Goal: Check status: Check status

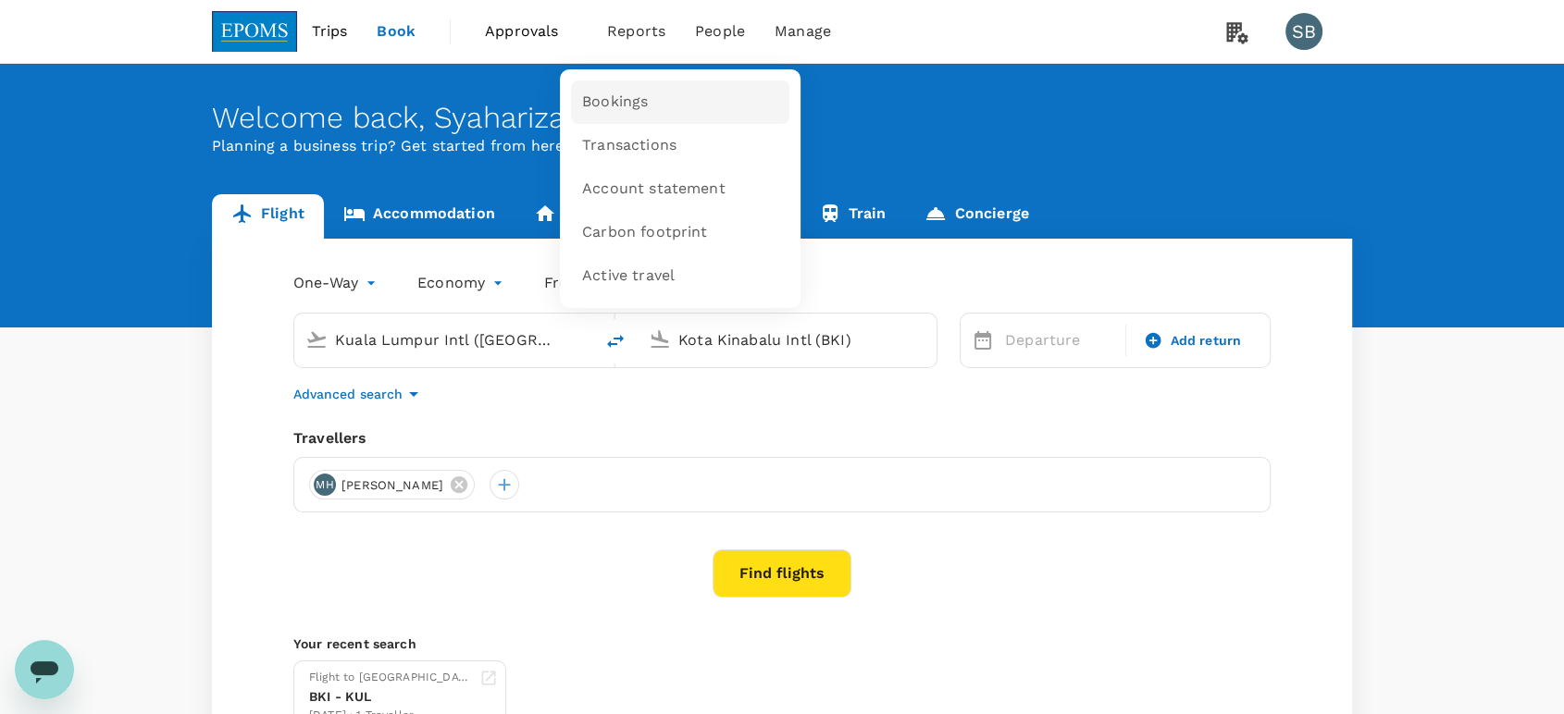
click at [644, 109] on link "Bookings" at bounding box center [680, 101] width 218 height 43
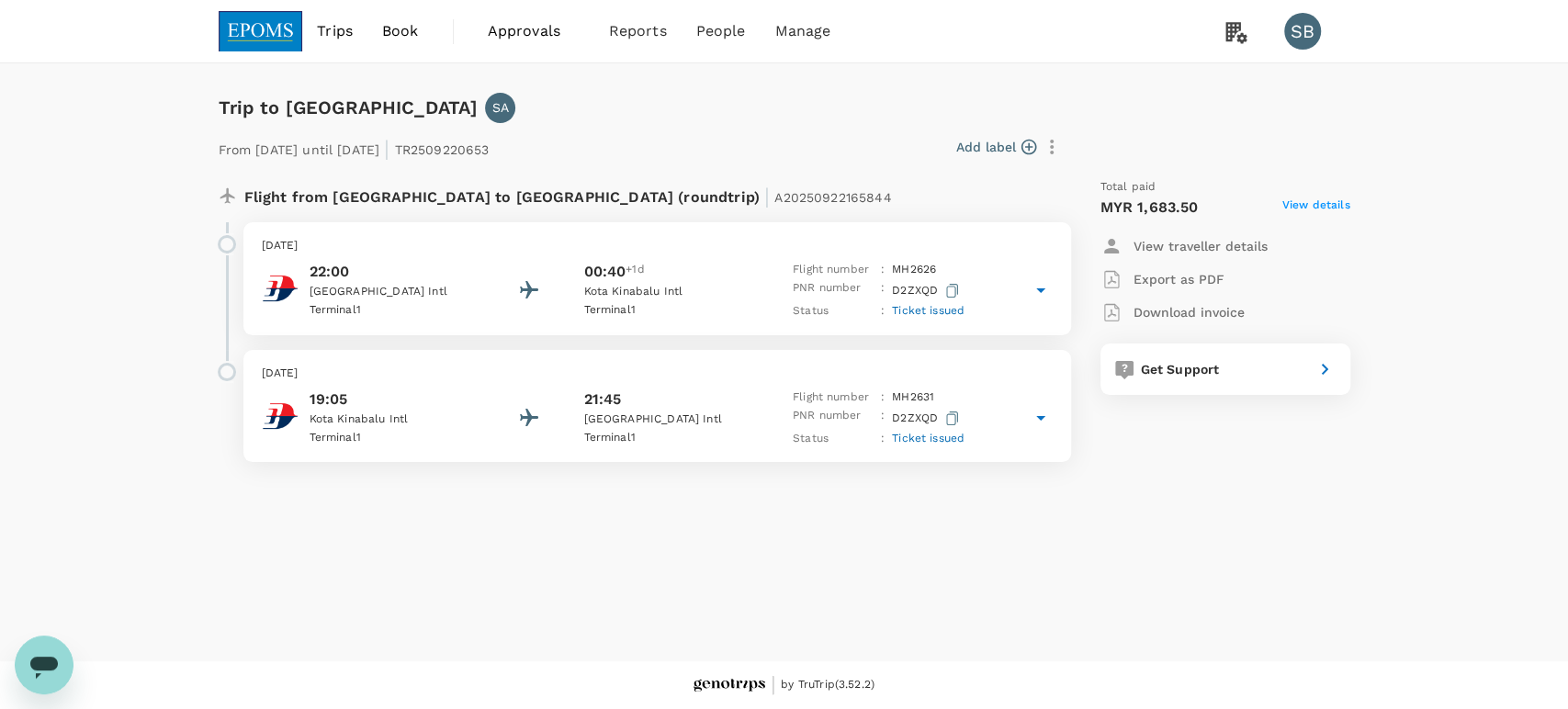
click at [720, 376] on p "[DATE]" at bounding box center [657, 373] width 791 height 19
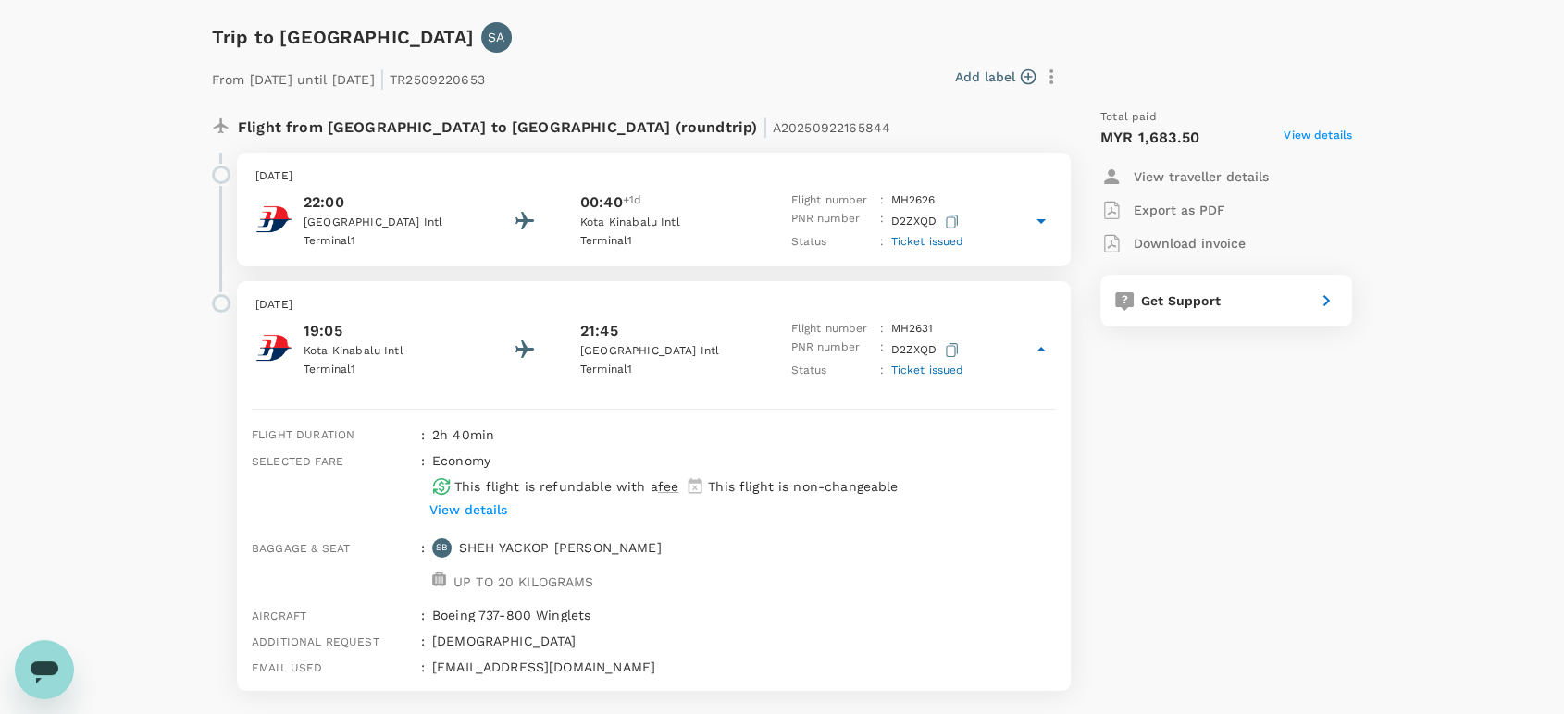
scroll to position [103, 0]
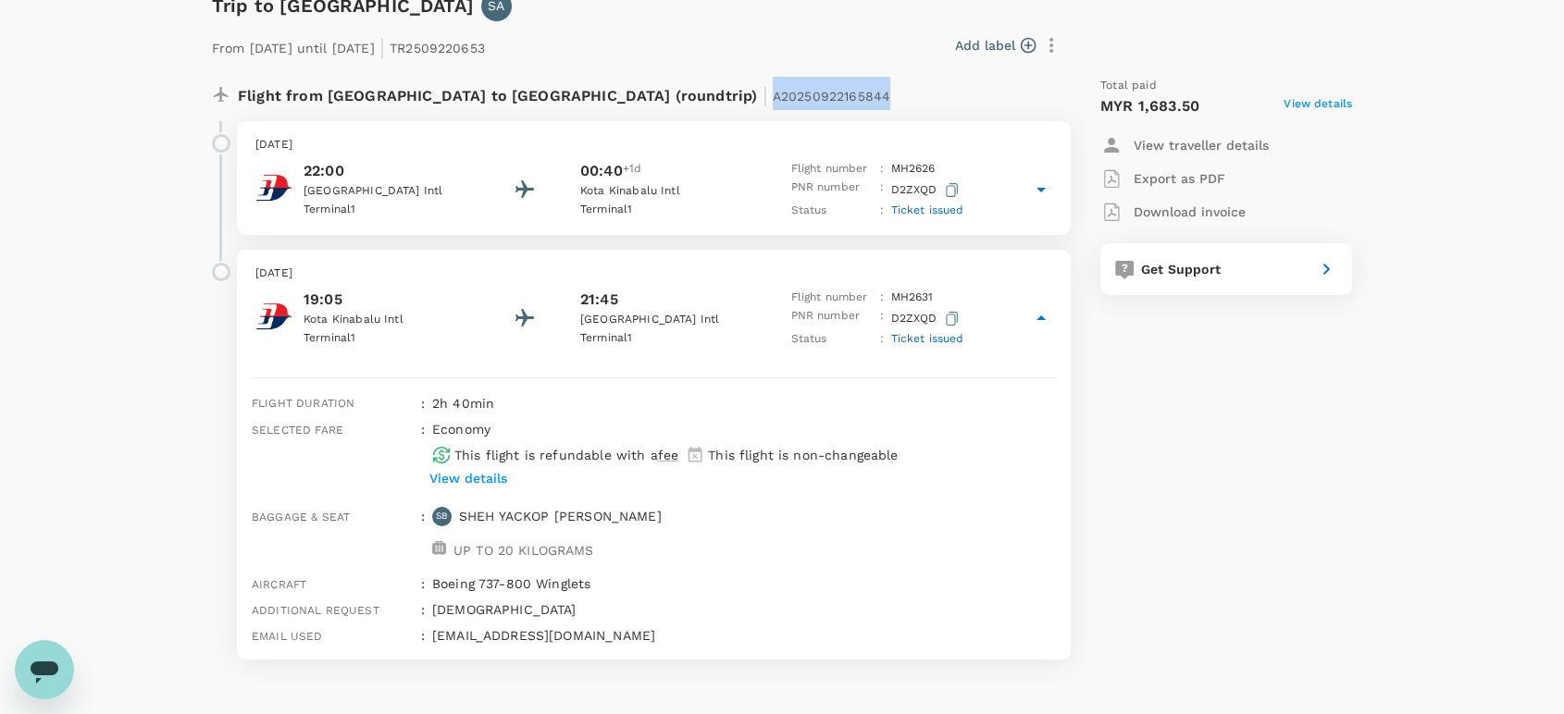
drag, startPoint x: 696, startPoint y: 99, endPoint x: 577, endPoint y: 95, distance: 118.5
click at [577, 95] on div "Flight from [GEOGRAPHIC_DATA] to [GEOGRAPHIC_DATA] (roundtrip) | A20250922165844" at bounding box center [593, 93] width 710 height 33
copy span "A20250922165844"
drag, startPoint x: 145, startPoint y: 225, endPoint x: 137, endPoint y: 208, distance: 18.6
click at [144, 224] on div "Trip to Kota Kinabalu SA From 23 Sep 2025 until 24 Sep 2025 | TR2509220653 Add …" at bounding box center [782, 340] width 1564 height 758
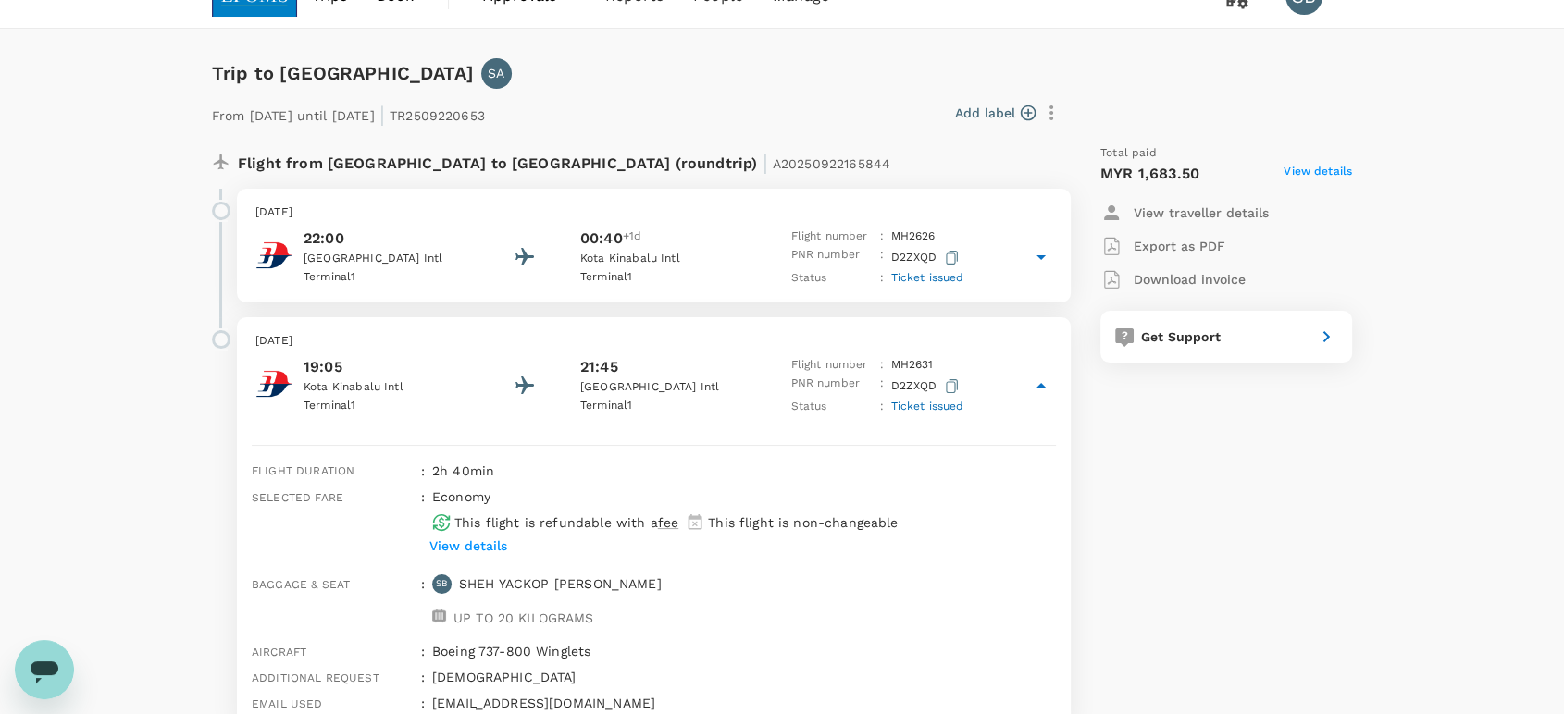
scroll to position [0, 0]
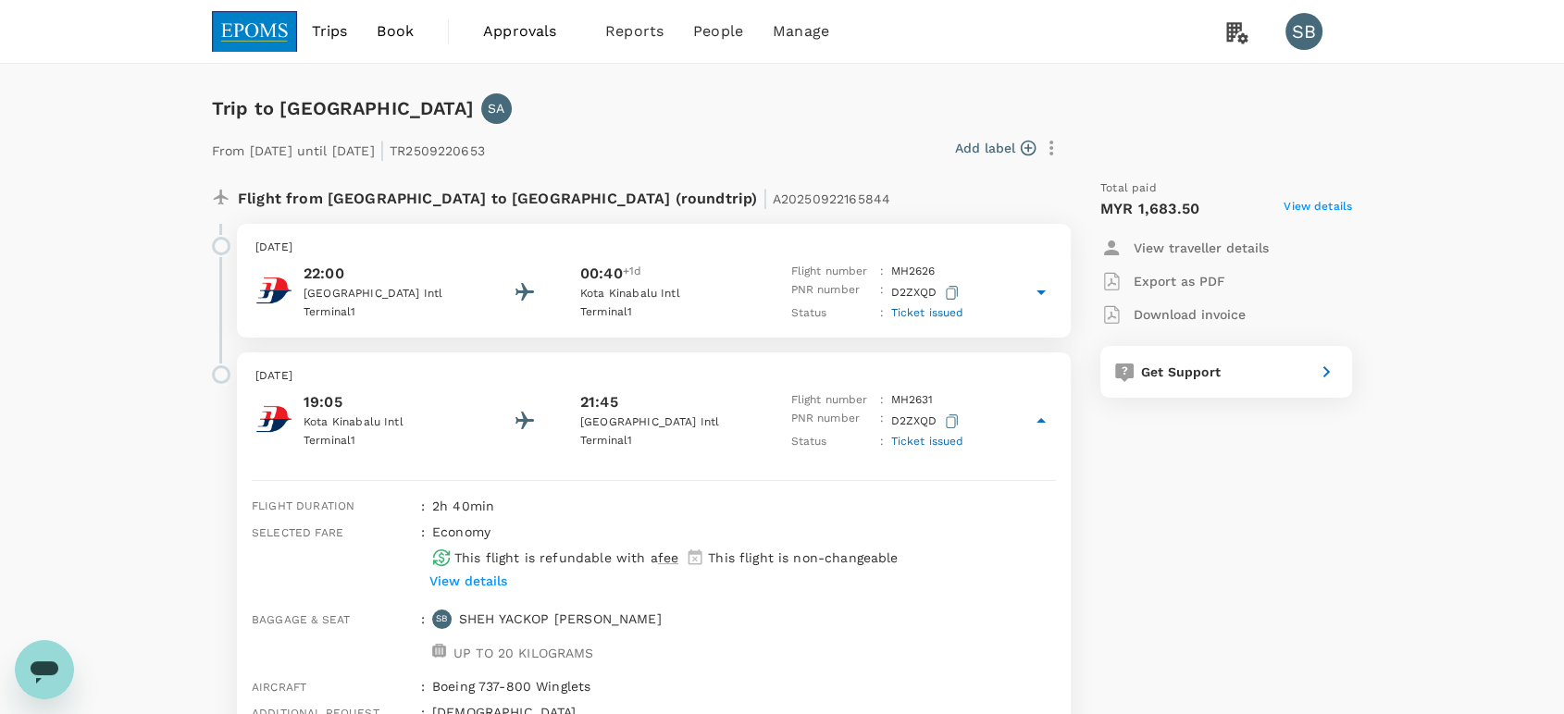
click at [249, 31] on img at bounding box center [254, 31] width 85 height 41
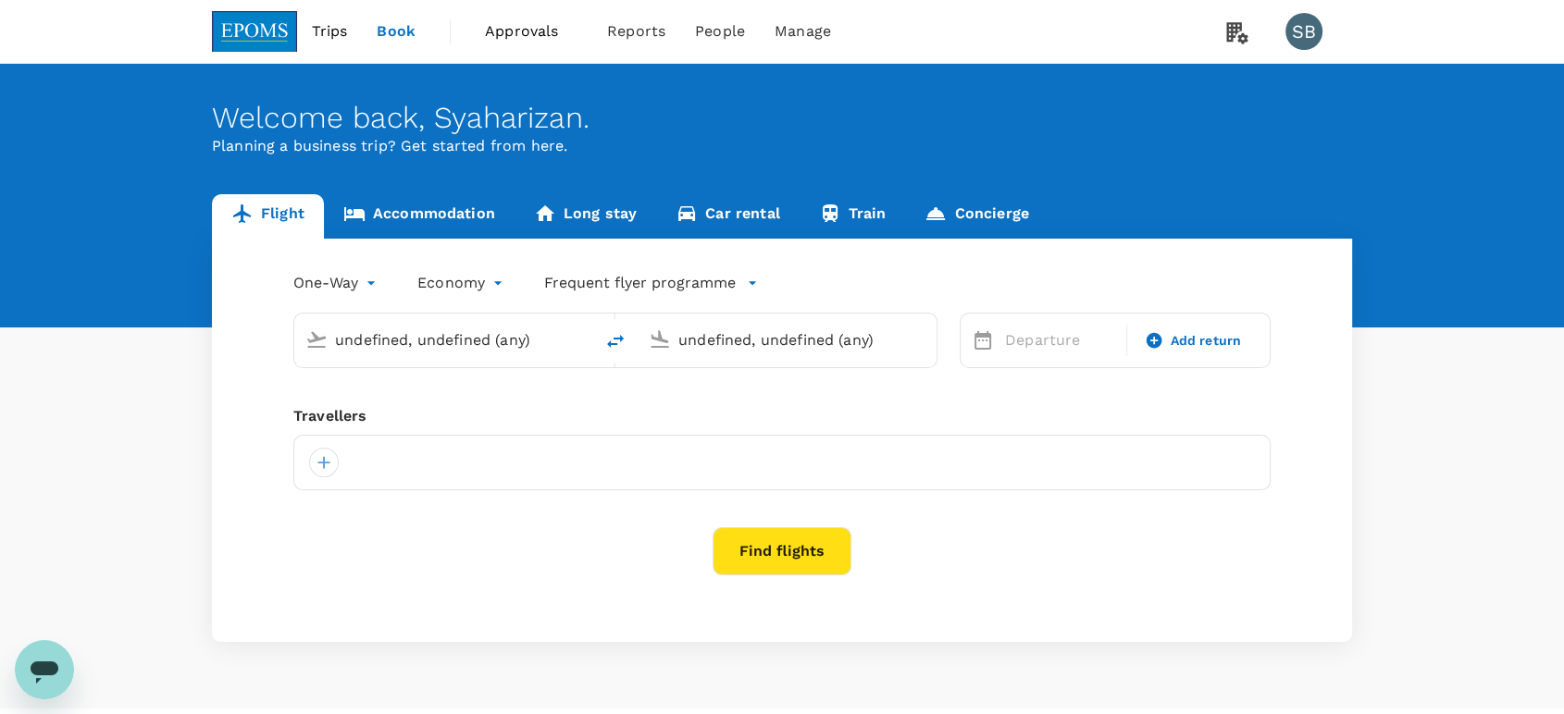
type input "Kuala Lumpur Intl (KUL)"
type input "Kota Kinabalu Intl (BKI)"
type input "Kuala Lumpur Intl (KUL)"
type input "Kota Kinabalu Intl (BKI)"
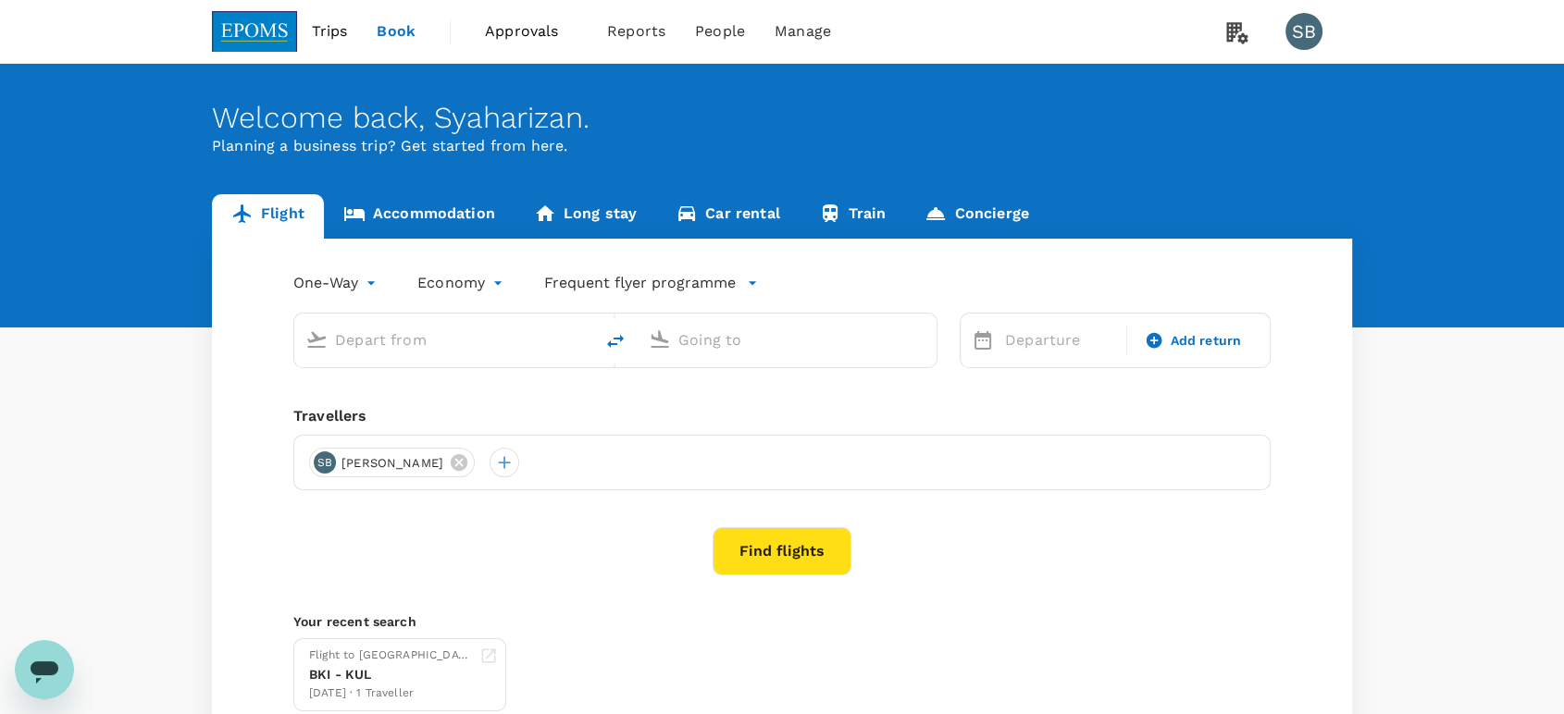
type input "Kuala Lumpur Intl (KUL)"
type input "Kota Kinabalu Intl (BKI)"
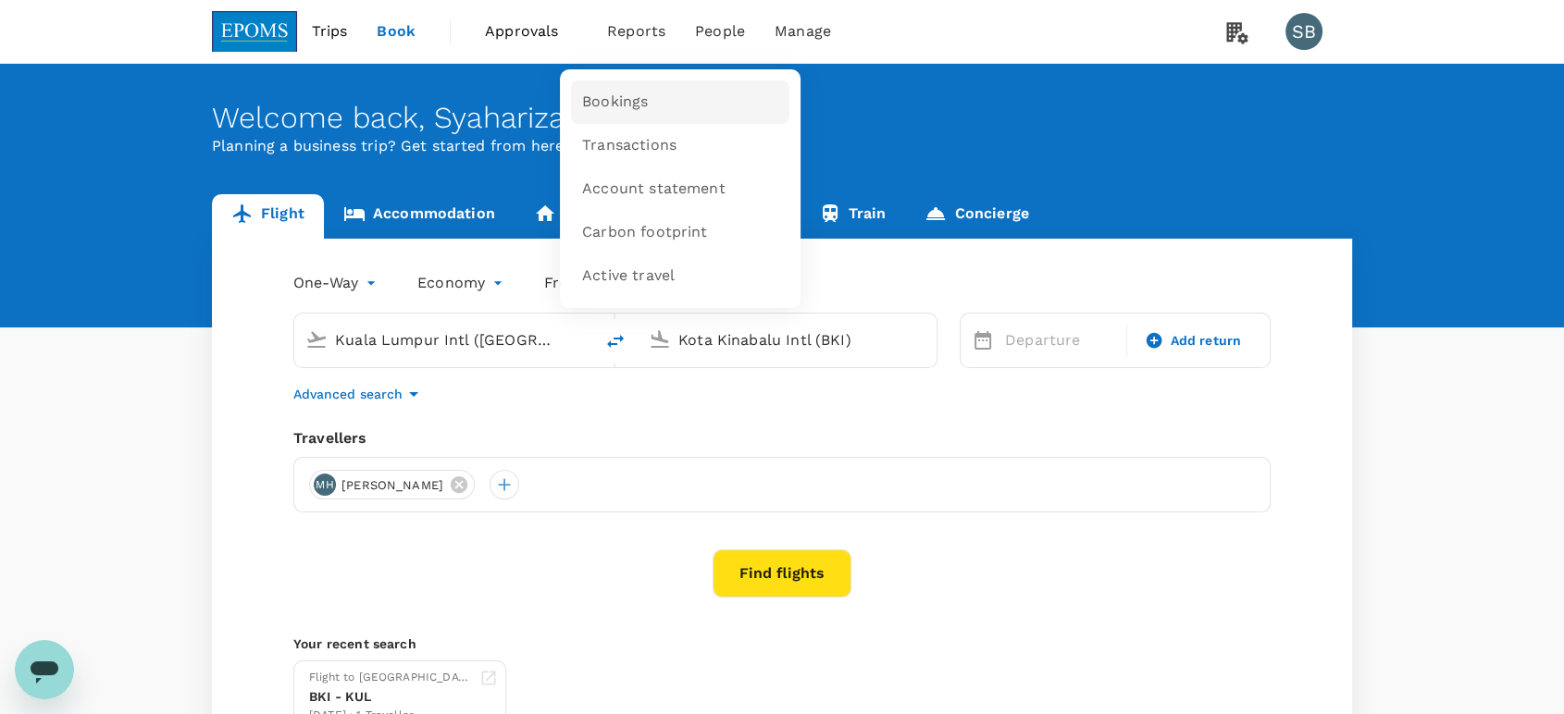
click at [637, 90] on link "Bookings" at bounding box center [680, 101] width 218 height 43
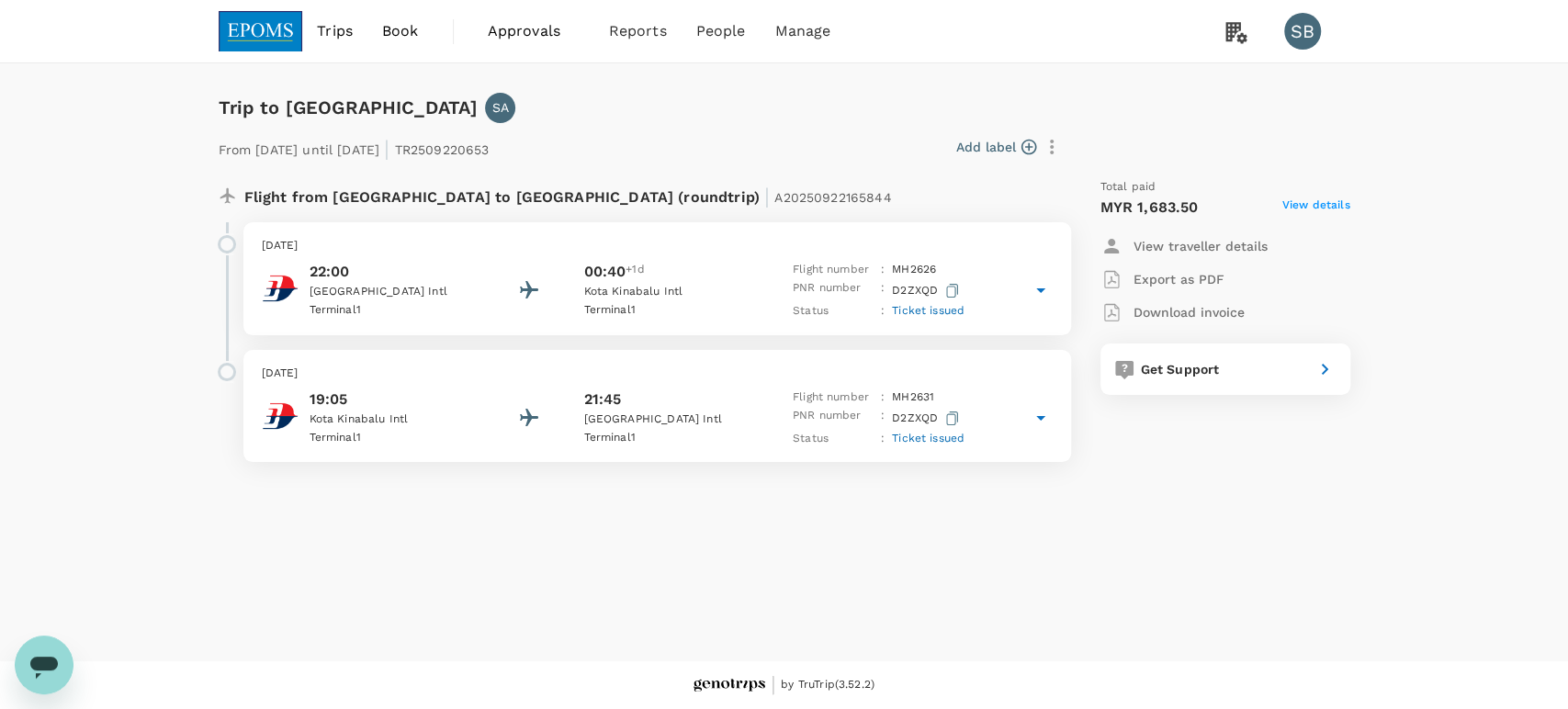
click at [536, 383] on div "[DATE] 19:05 [GEOGRAPHIC_DATA] 1 21:45 [GEOGRAPHIC_DATA] 1 Flight number : MH 2…" at bounding box center [657, 407] width 828 height 113
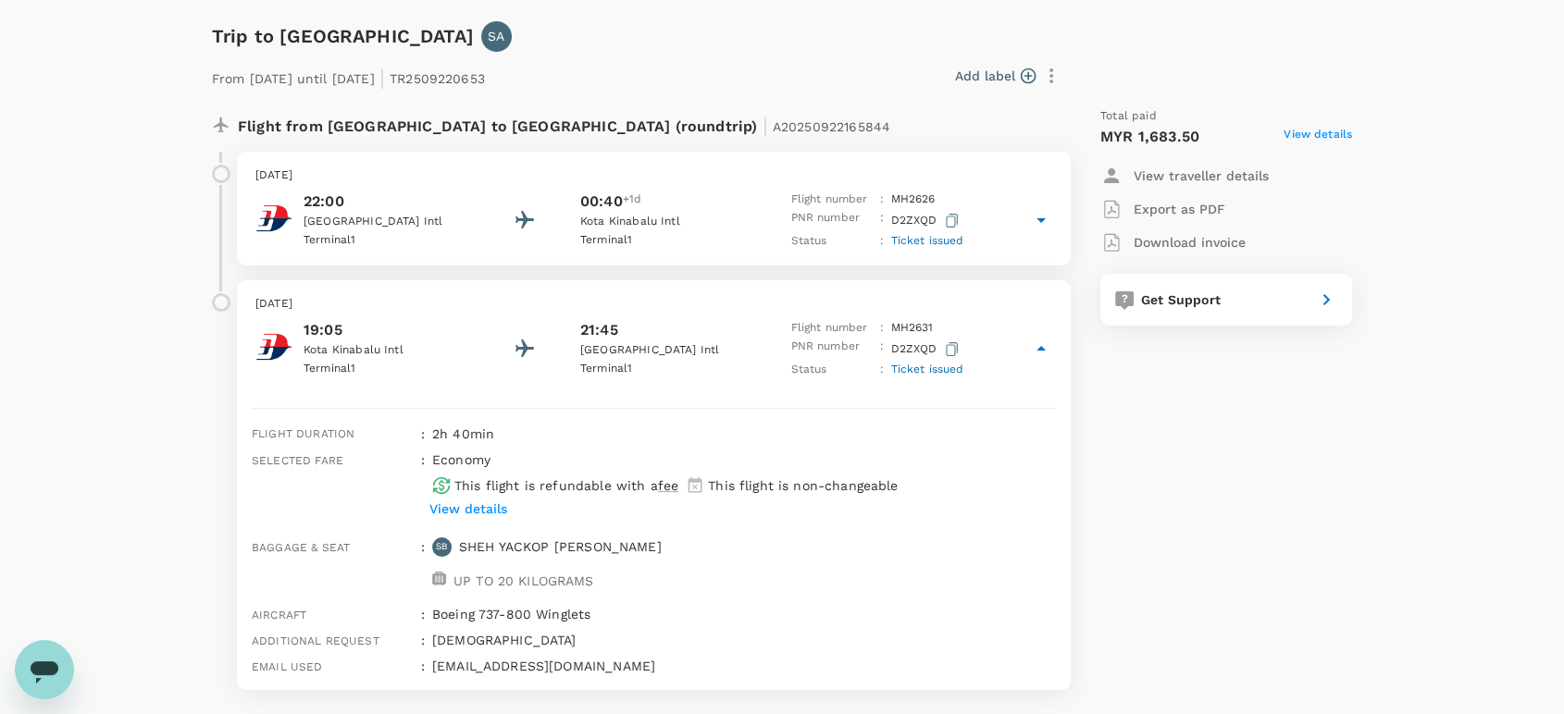
scroll to position [68, 0]
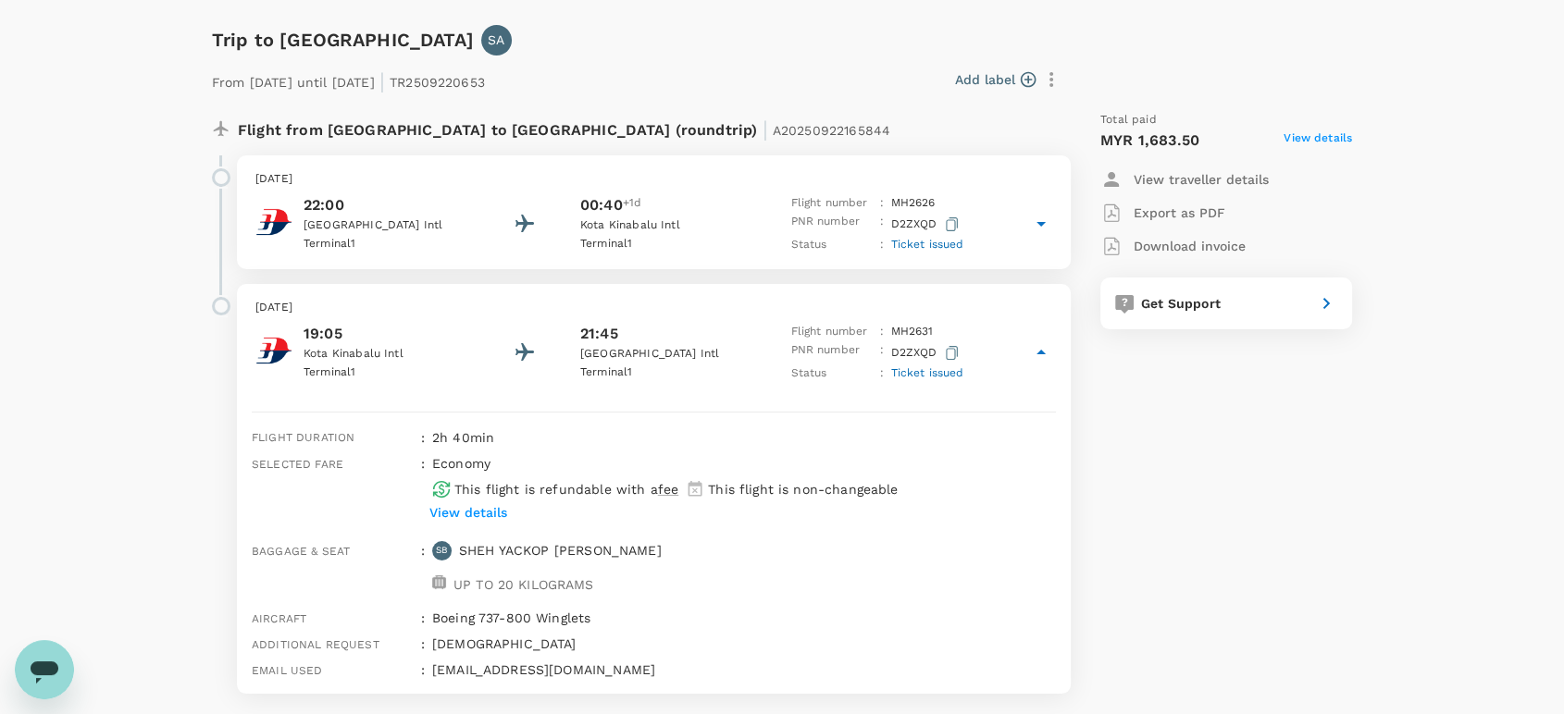
copy p "[PERSON_NAME]"
drag, startPoint x: 674, startPoint y: 549, endPoint x: 457, endPoint y: 550, distance: 216.5
click at [457, 550] on div "Baggage & seat : [PERSON_NAME] YACKOP BIN [PERSON_NAME] UP TO 20 KILOGRAMS" at bounding box center [649, 568] width 811 height 68
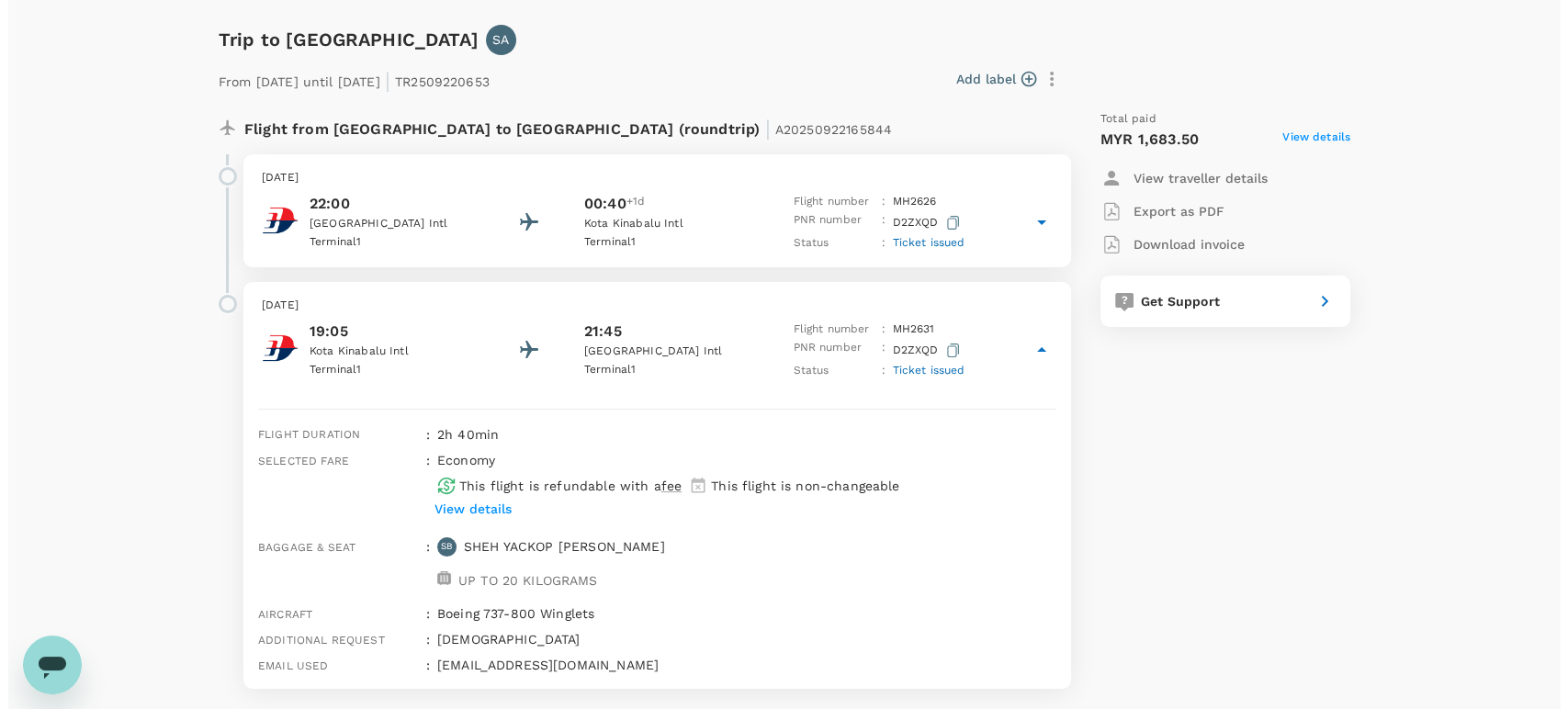
scroll to position [0, 0]
